Goal: Transaction & Acquisition: Purchase product/service

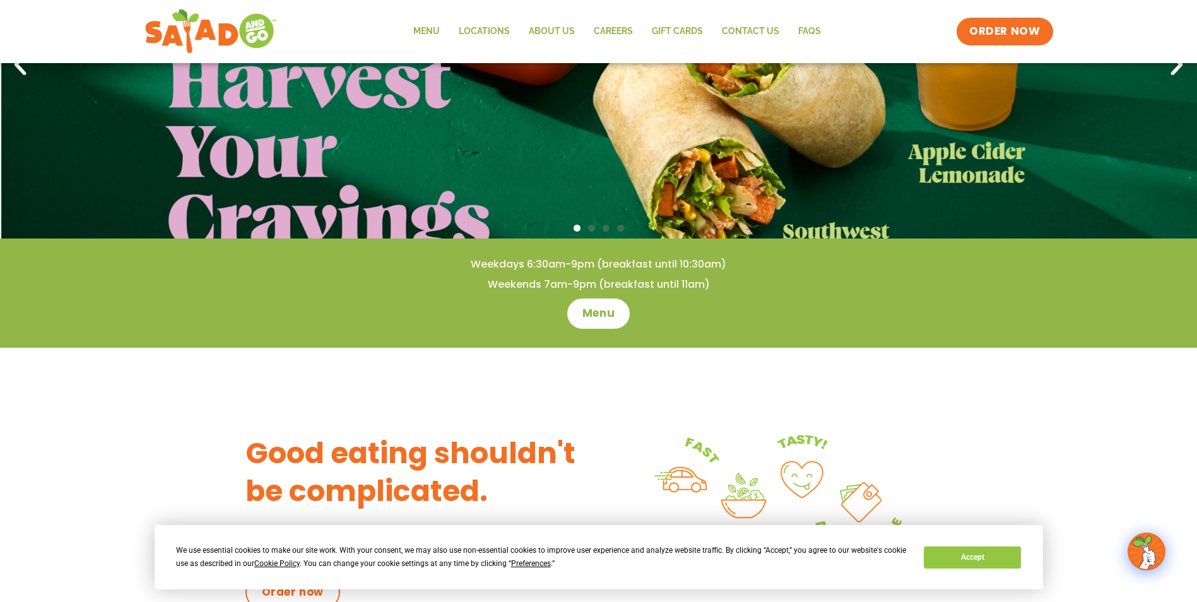
scroll to position [189, 0]
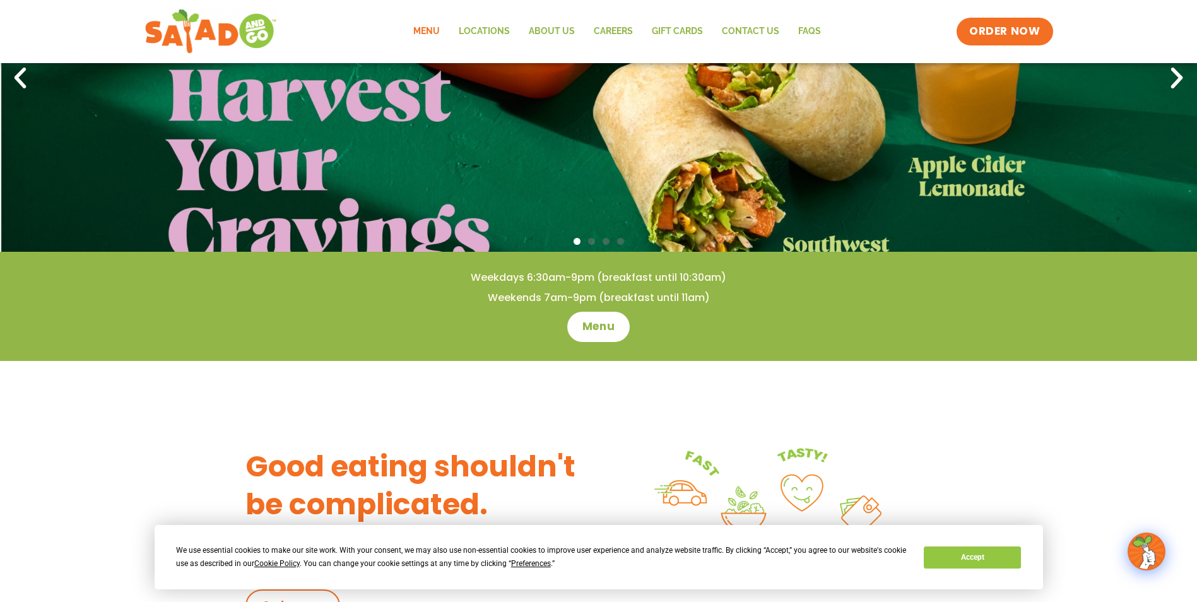
click at [418, 32] on link "Menu" at bounding box center [426, 31] width 45 height 29
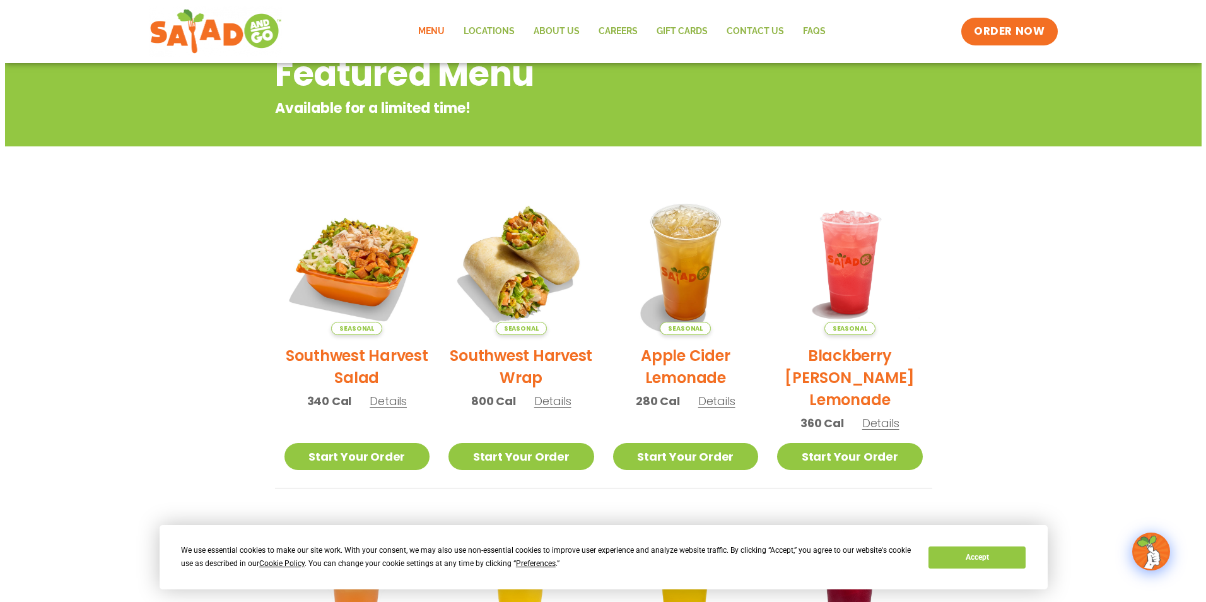
scroll to position [144, 0]
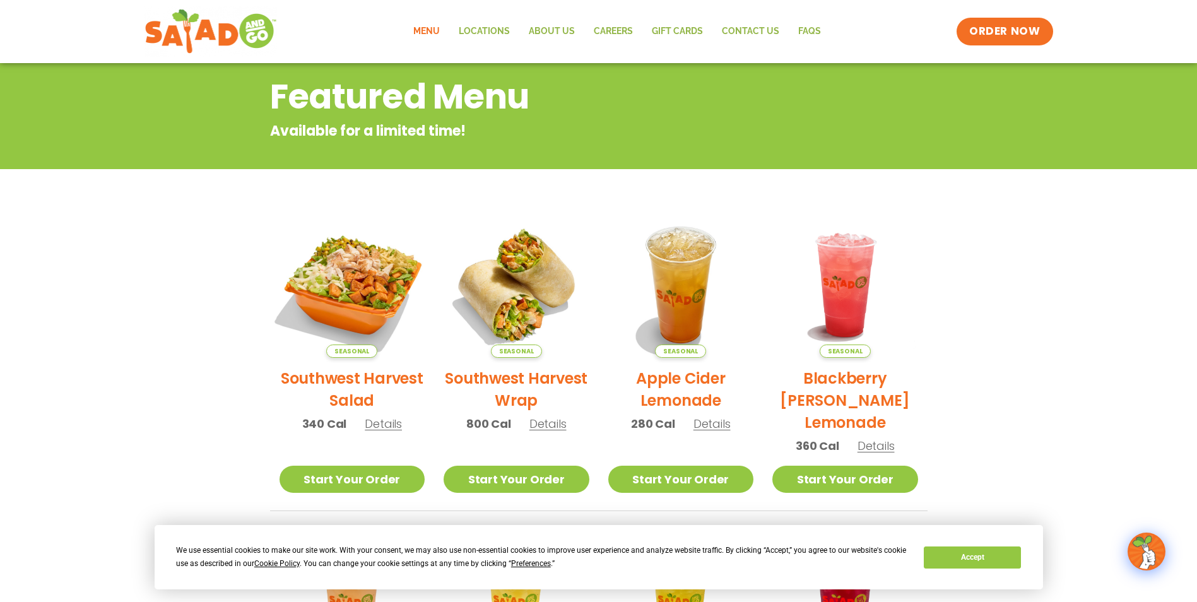
click at [358, 296] on img at bounding box center [351, 284] width 171 height 171
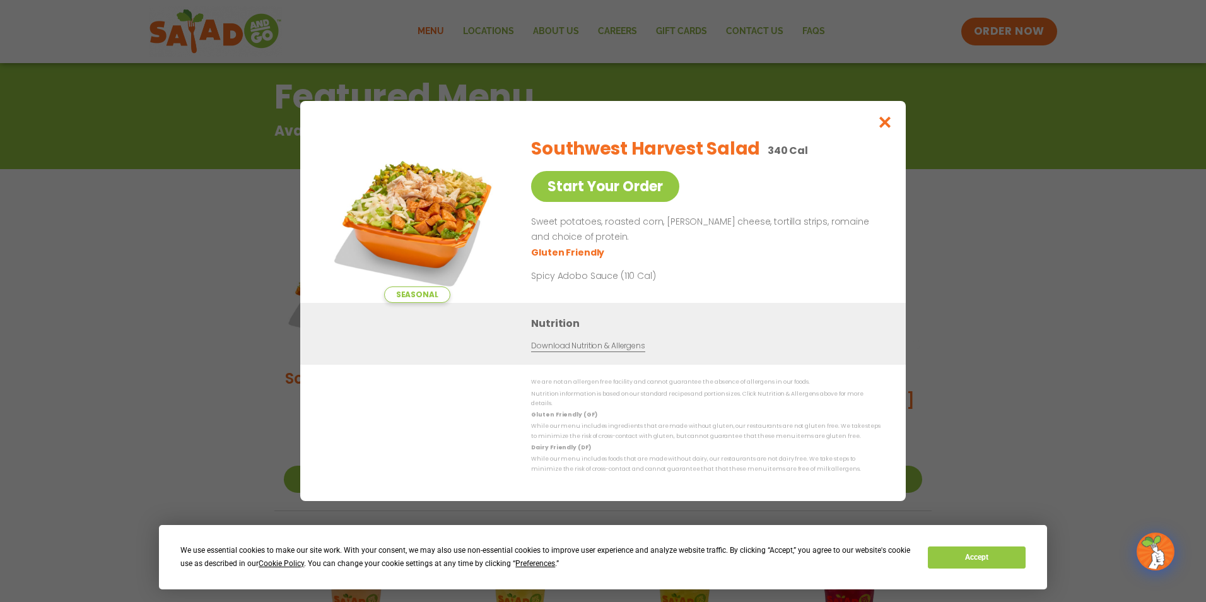
click at [962, 269] on div "Seasonal Start Your Order Southwest Harvest Salad 340 Cal Start Your Order Swee…" at bounding box center [603, 301] width 1206 height 602
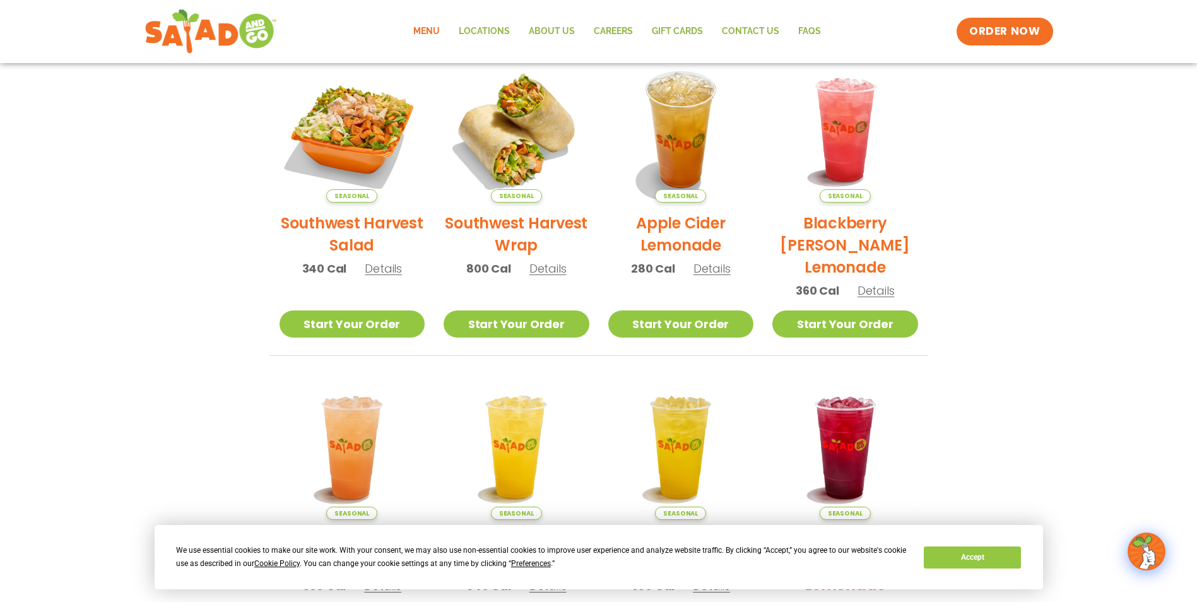
scroll to position [271, 0]
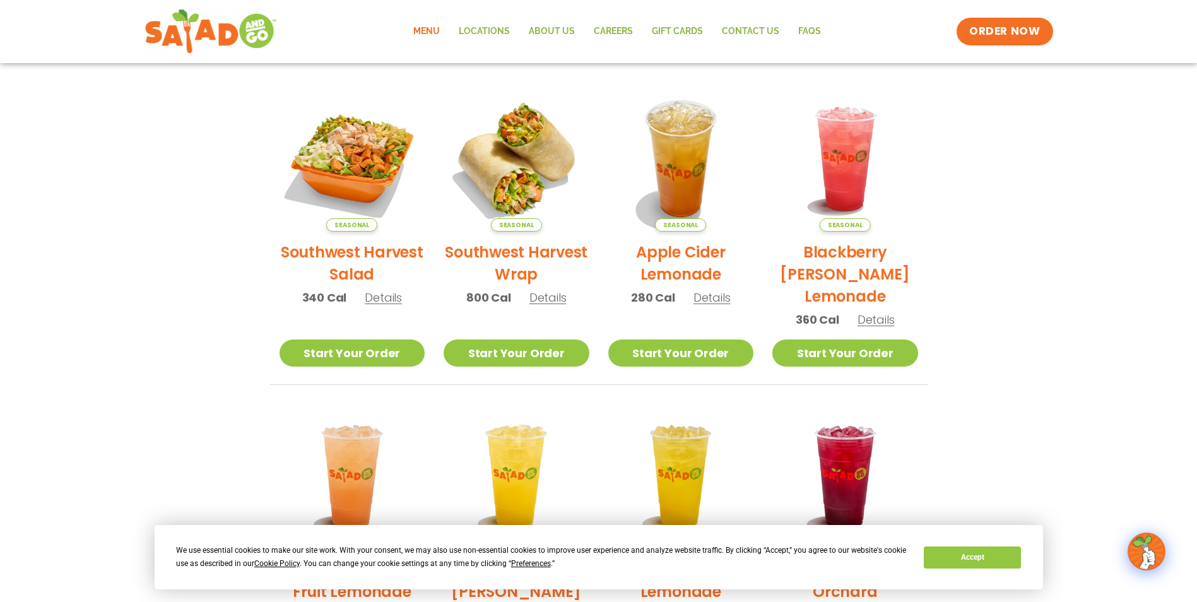
click at [343, 258] on h2 "Southwest Harvest Salad" at bounding box center [353, 263] width 146 height 44
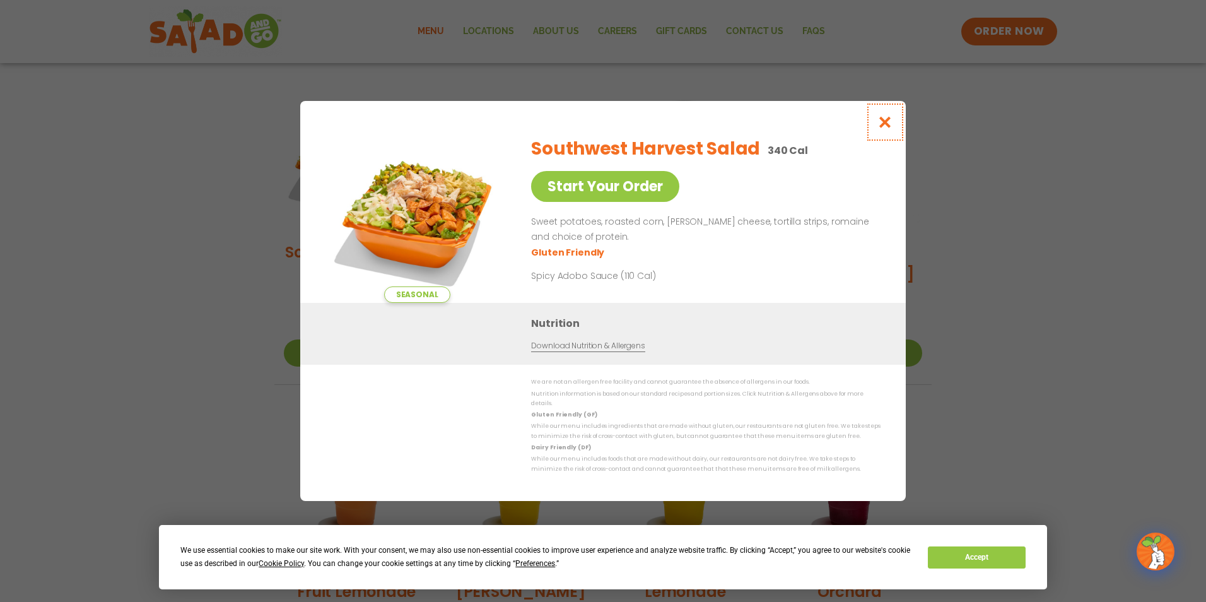
click at [883, 129] on icon "Close modal" at bounding box center [886, 121] width 16 height 13
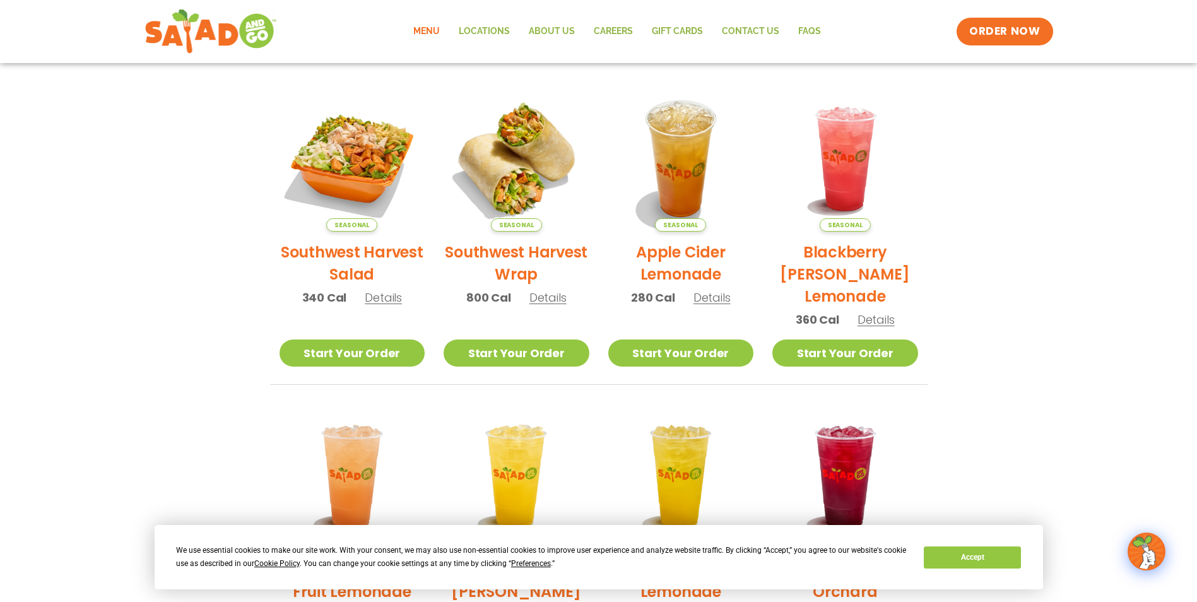
click at [420, 28] on link "Menu" at bounding box center [426, 31] width 45 height 29
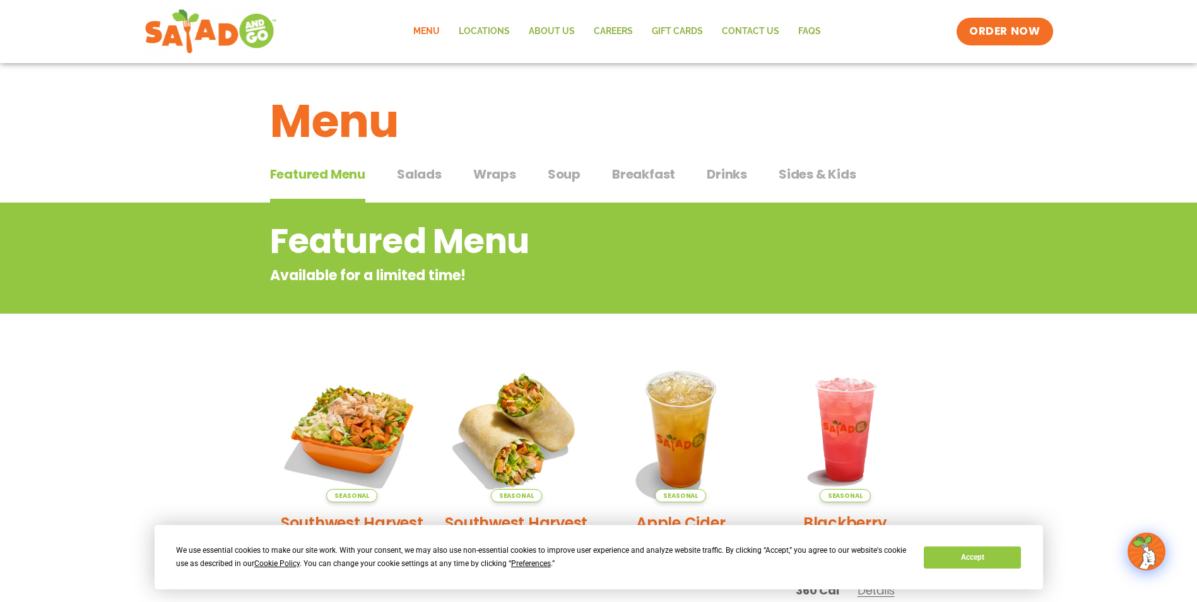
click at [416, 175] on span "Salads" at bounding box center [419, 174] width 45 height 19
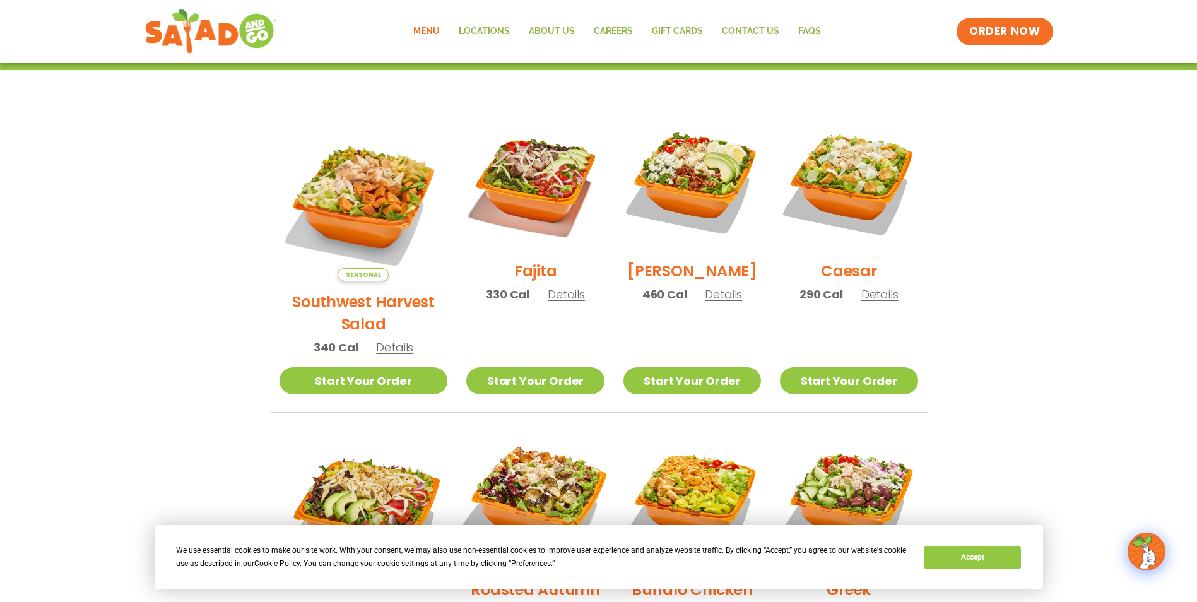
scroll to position [442, 0]
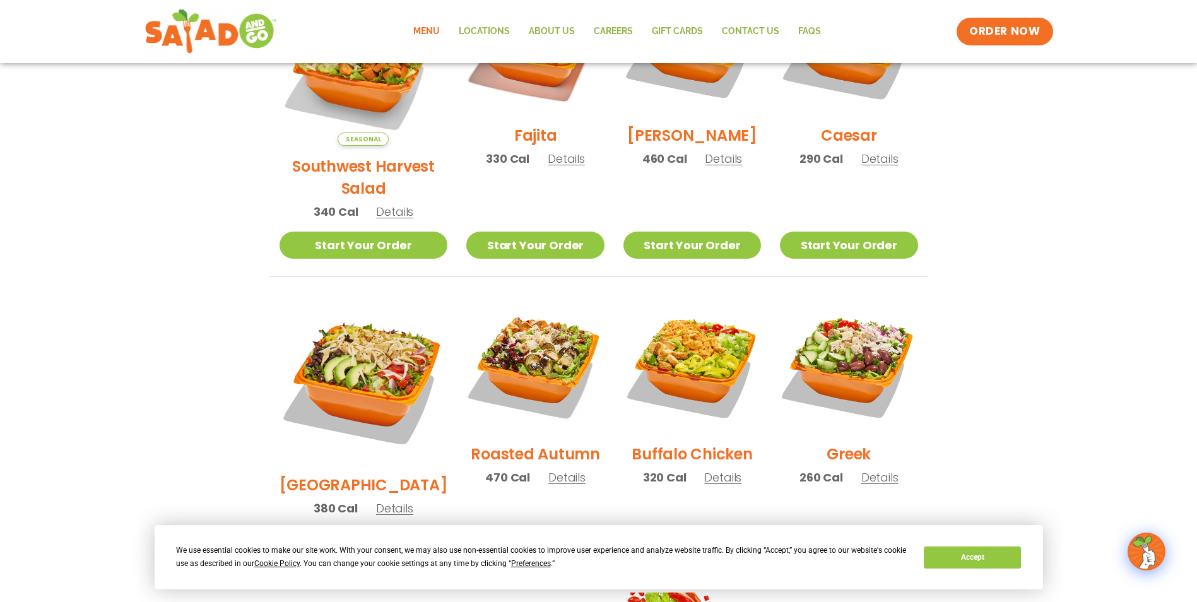
click at [383, 500] on span "Details" at bounding box center [394, 508] width 37 height 16
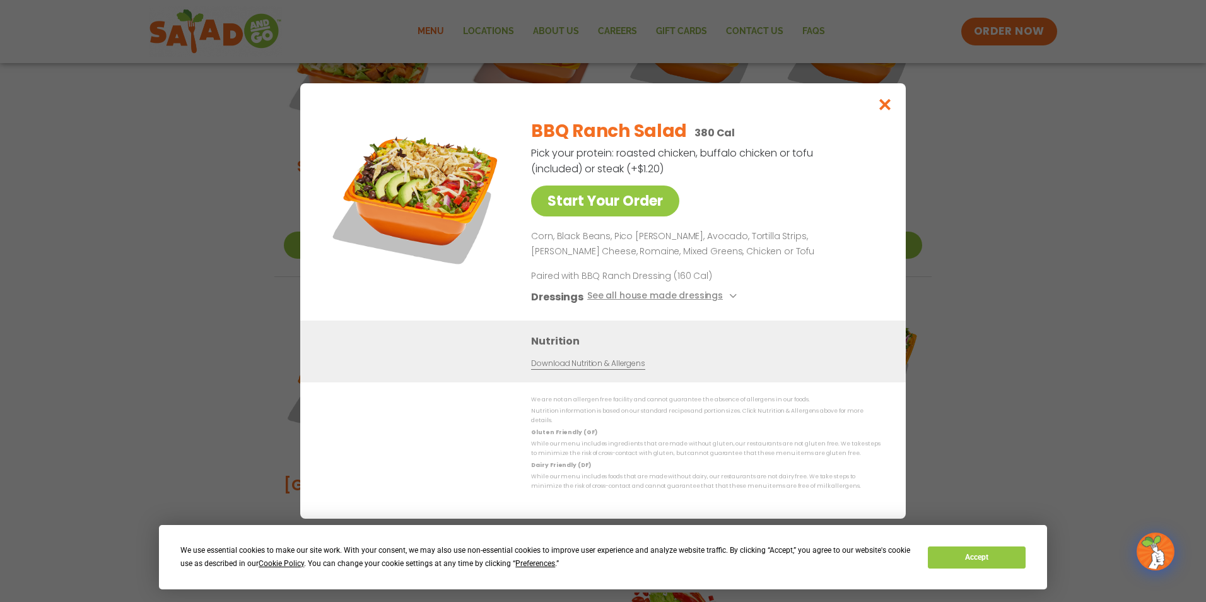
click at [954, 244] on div "Start Your Order BBQ Ranch Salad 380 Cal Pick your protein: roasted chicken, bu…" at bounding box center [603, 301] width 1206 height 602
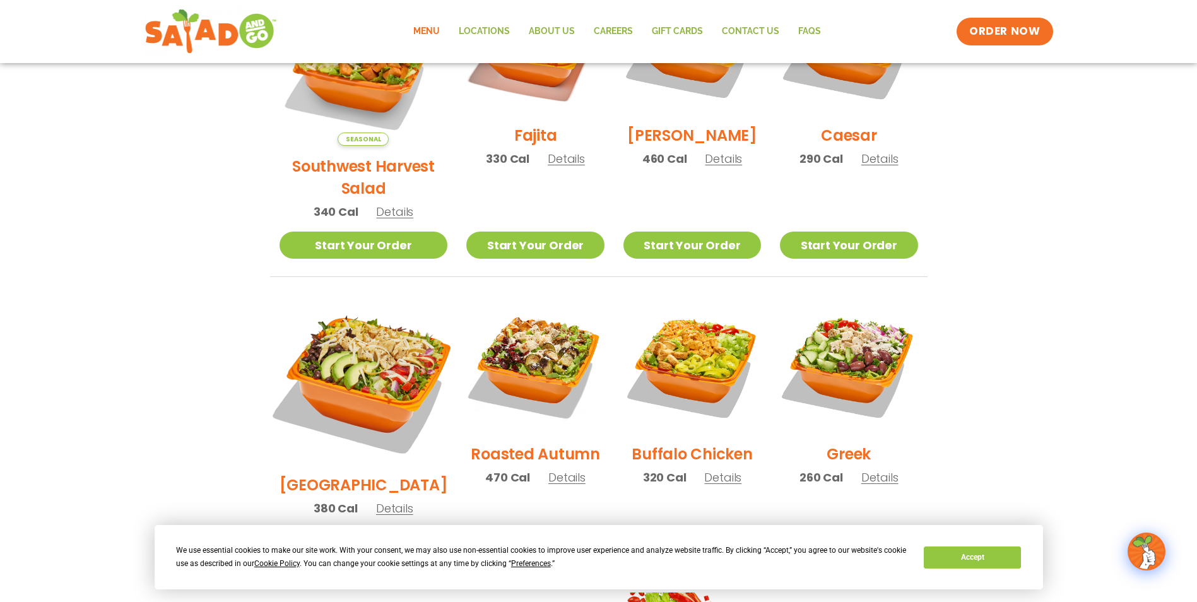
click at [355, 327] on img at bounding box center [363, 380] width 198 height 198
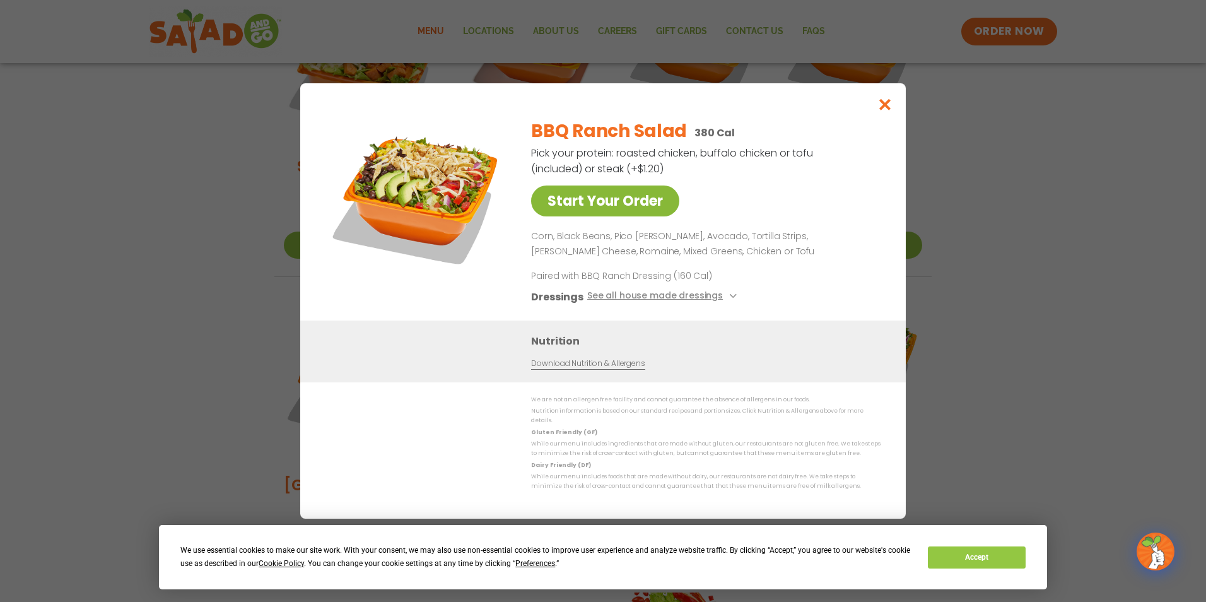
click at [584, 201] on link "Start Your Order" at bounding box center [605, 201] width 148 height 31
